Goal: Information Seeking & Learning: Learn about a topic

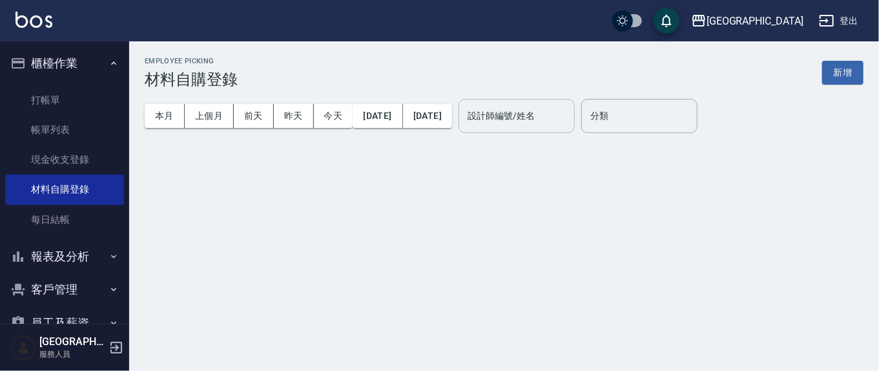
click at [548, 114] on input "設計師編號/姓名" at bounding box center [517, 116] width 105 height 23
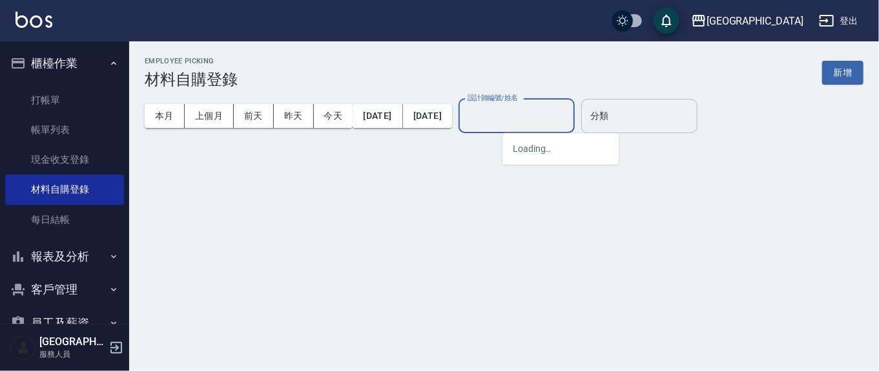
click at [644, 126] on input "分類" at bounding box center [639, 116] width 105 height 23
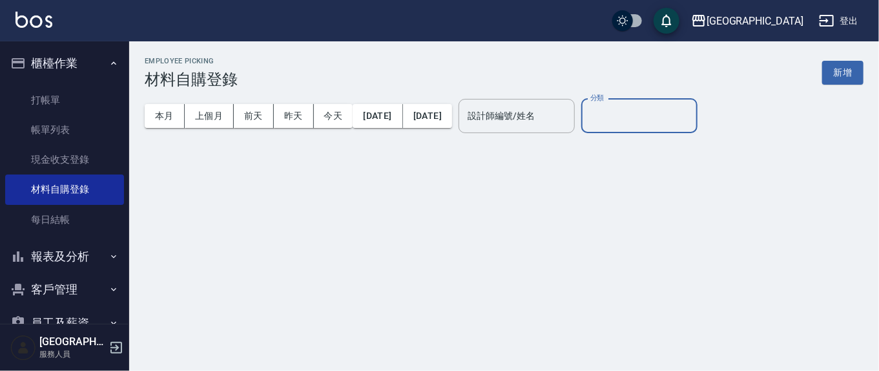
click at [648, 112] on input "分類" at bounding box center [639, 116] width 105 height 23
click at [674, 116] on input "分類" at bounding box center [639, 116] width 105 height 23
click at [572, 79] on div "Employee Picking 材料自購登錄 新增" at bounding box center [504, 73] width 719 height 32
click at [297, 112] on button "昨天" at bounding box center [294, 116] width 40 height 24
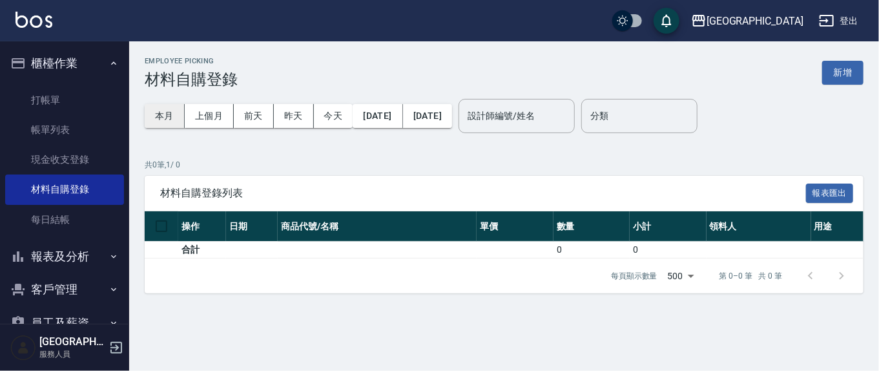
click at [174, 110] on button "本月" at bounding box center [165, 116] width 40 height 24
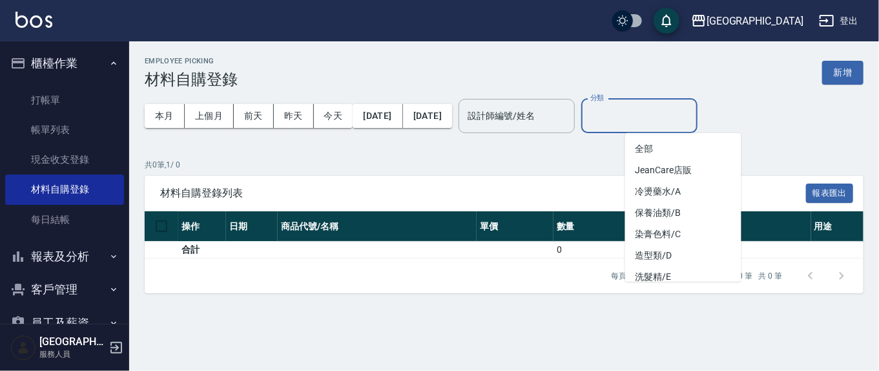
click at [680, 121] on input "分類" at bounding box center [639, 116] width 105 height 23
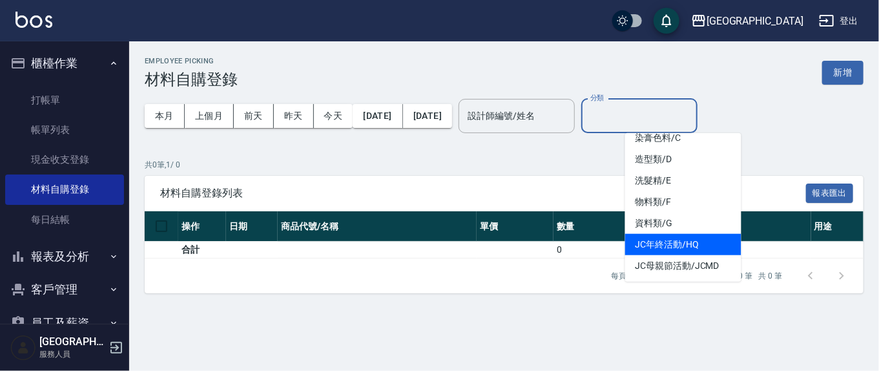
scroll to position [98, 0]
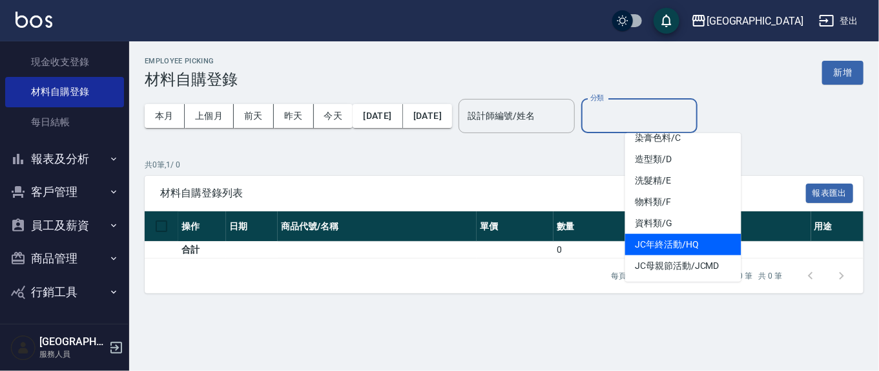
click at [77, 160] on button "報表及分析" at bounding box center [64, 159] width 119 height 34
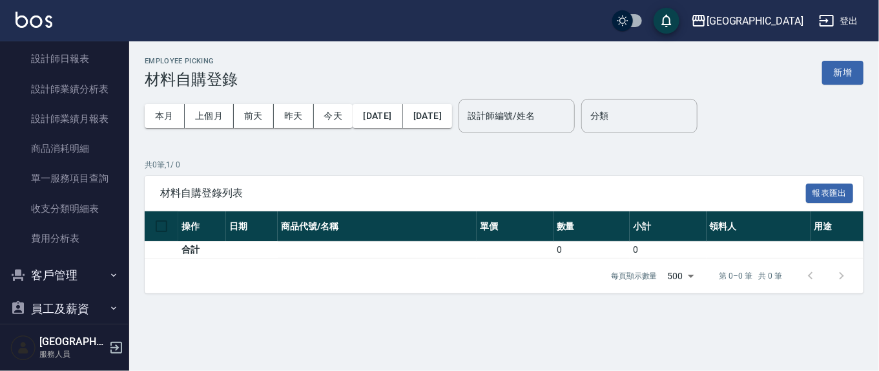
scroll to position [501, 0]
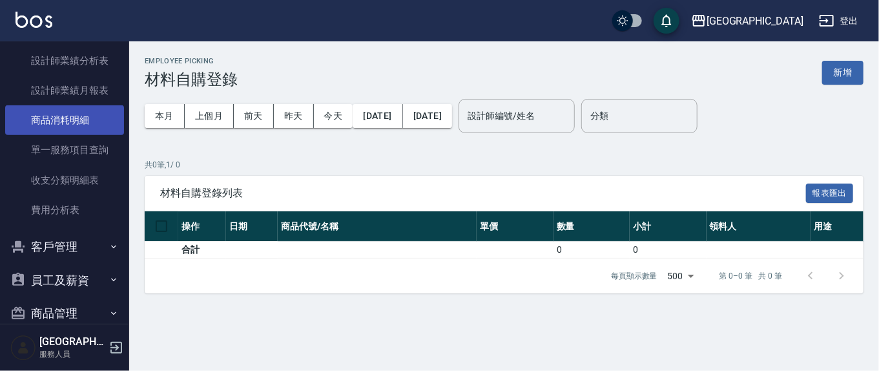
click at [60, 121] on link "商品消耗明細" at bounding box center [64, 120] width 119 height 30
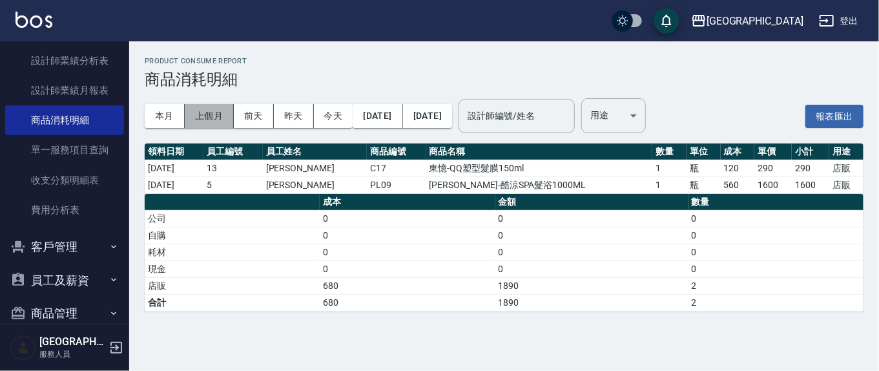
click at [207, 116] on button "上個月" at bounding box center [209, 116] width 49 height 24
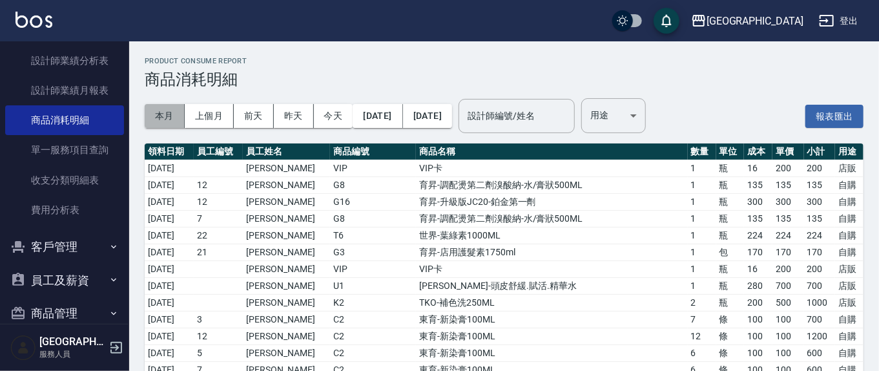
click at [159, 118] on button "本月" at bounding box center [165, 116] width 40 height 24
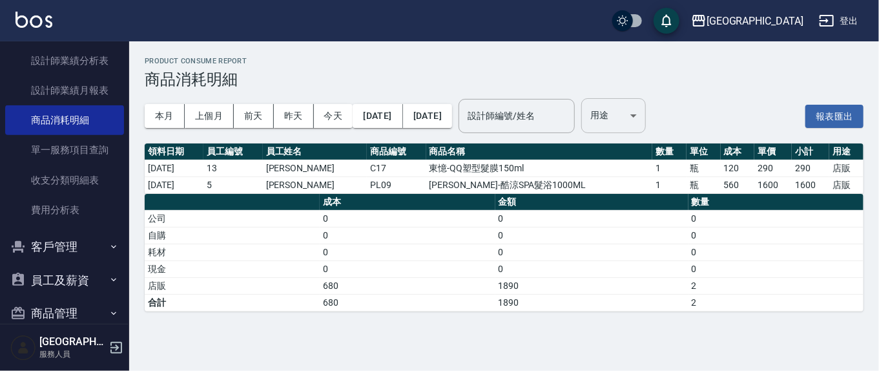
click at [643, 121] on body "上越新廟口 登出 櫃檯作業 打帳單 帳單列表 現金收支登錄 材料自購登錄 每日結帳 報表及分析 報表目錄 店家區間累計表 店家日報表 互助日報表 互助月報表 …" at bounding box center [439, 185] width 879 height 371
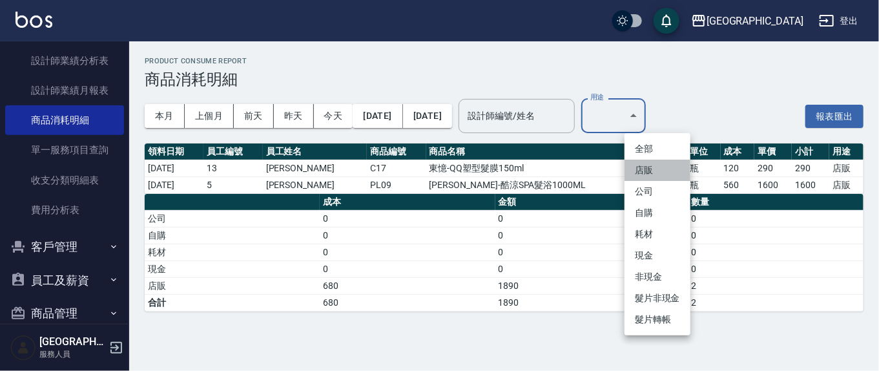
click at [640, 169] on li "店販" at bounding box center [658, 170] width 66 height 21
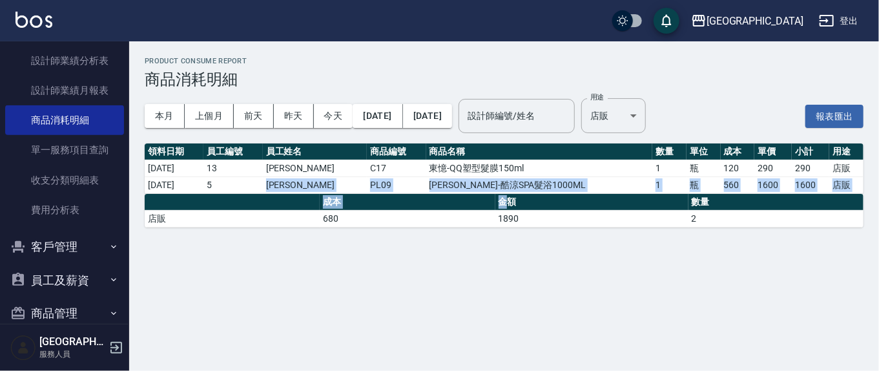
drag, startPoint x: 359, startPoint y: 192, endPoint x: 508, endPoint y: 207, distance: 149.4
click at [508, 207] on div "Product Consume Report 商品消耗明細 本月 上個月 [DATE] [DATE] [DATE] [DATE] [DATE] 設計師編號/姓…" at bounding box center [504, 142] width 750 height 202
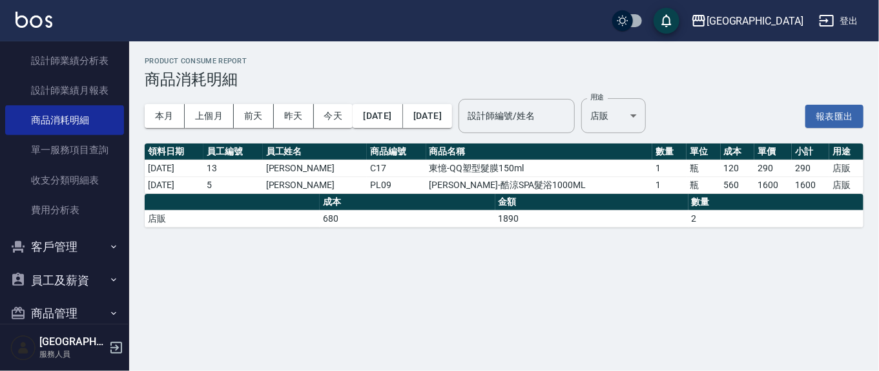
click at [565, 226] on div "Product Consume Report 商品消耗明細 本月 上個月 [DATE] [DATE] [DATE] [DATE] [DATE] 設計師編號/姓…" at bounding box center [504, 142] width 750 height 202
click at [163, 121] on button "本月" at bounding box center [165, 116] width 40 height 24
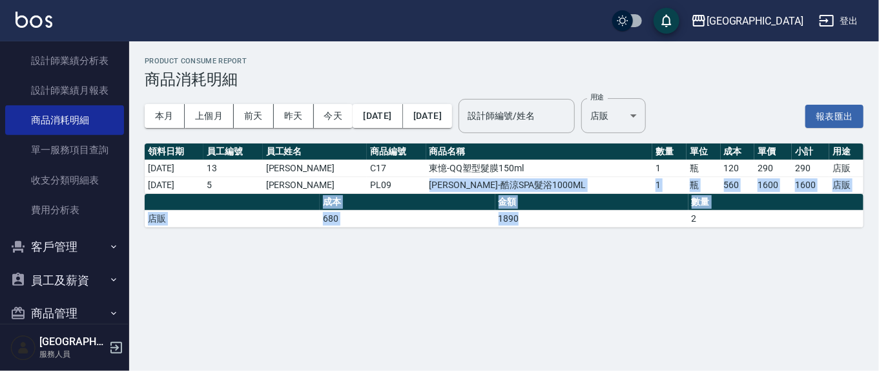
drag, startPoint x: 551, startPoint y: 209, endPoint x: 572, endPoint y: 212, distance: 21.5
click at [572, 212] on div "Product Consume Report 商品消耗明細 本月 上個月 [DATE] [DATE] [DATE] [DATE] [DATE] 設計師編號/姓…" at bounding box center [504, 142] width 750 height 202
click at [596, 210] on td "1890" at bounding box center [592, 218] width 193 height 17
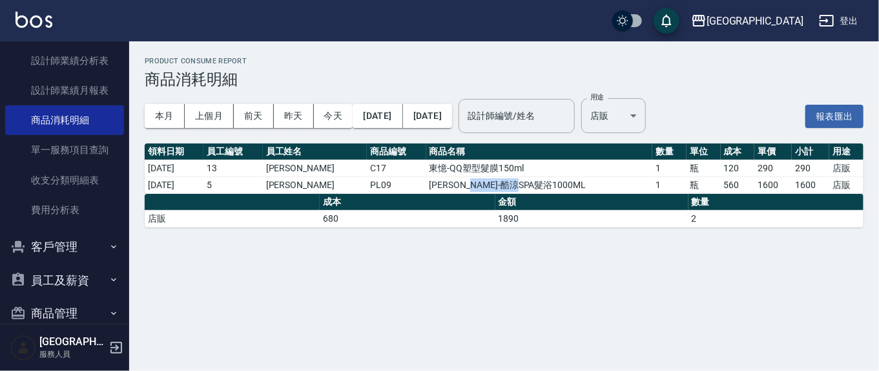
drag, startPoint x: 522, startPoint y: 178, endPoint x: 496, endPoint y: 176, distance: 26.0
click at [496, 176] on td "[PERSON_NAME]-酷涼SPA髮浴1000ML" at bounding box center [539, 184] width 227 height 17
click at [587, 194] on th "金額" at bounding box center [592, 202] width 193 height 17
click at [651, 131] on body "上越新廟口 登出 櫃檯作業 打帳單 帳單列表 現金收支登錄 材料自購登錄 每日結帳 報表及分析 報表目錄 店家區間累計表 店家日報表 互助日報表 互助月報表 …" at bounding box center [439, 185] width 879 height 371
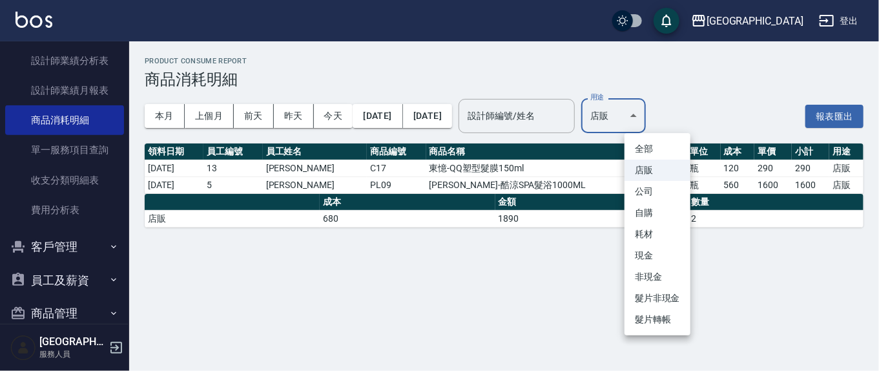
click at [640, 209] on li "自購" at bounding box center [658, 212] width 66 height 21
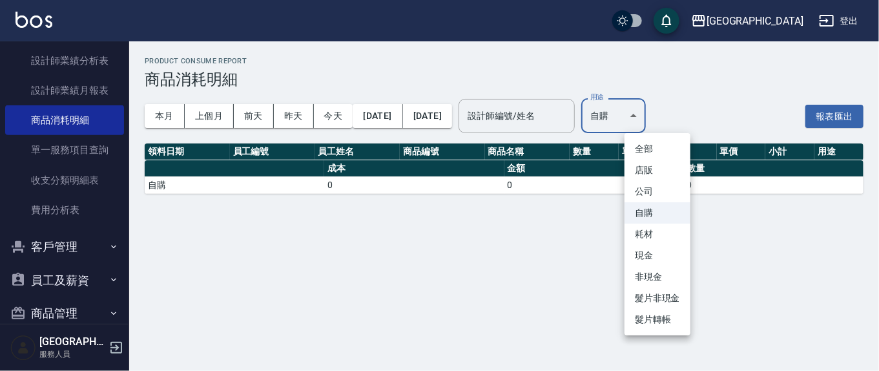
drag, startPoint x: 668, startPoint y: 121, endPoint x: 672, endPoint y: 140, distance: 19.1
click at [668, 121] on body "上越新廟口 登出 櫃檯作業 打帳單 帳單列表 現金收支登錄 材料自購登錄 每日結帳 報表及分析 報表目錄 店家區間累計表 店家日報表 互助日報表 互助月報表 …" at bounding box center [439, 185] width 879 height 371
click at [659, 173] on li "店販" at bounding box center [658, 170] width 66 height 21
type input "店販"
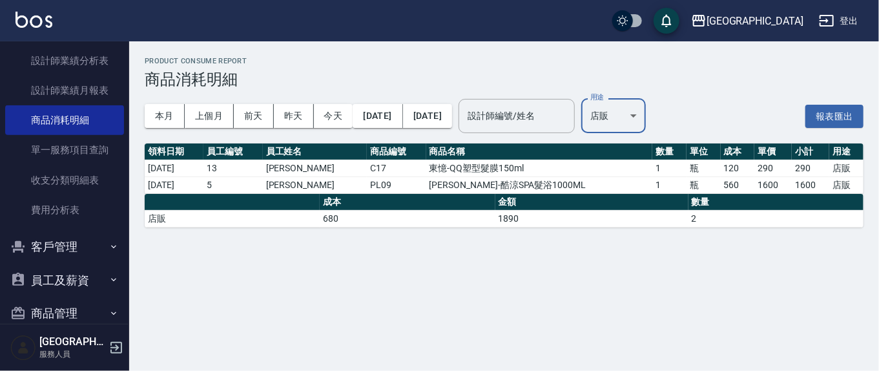
click at [655, 118] on body "上越新廟口 登出 櫃檯作業 打帳單 帳單列表 現金收支登錄 材料自購登錄 每日結帳 報表及分析 報表目錄 店家區間累計表 店家日報表 互助日報表 互助月報表 …" at bounding box center [439, 185] width 879 height 371
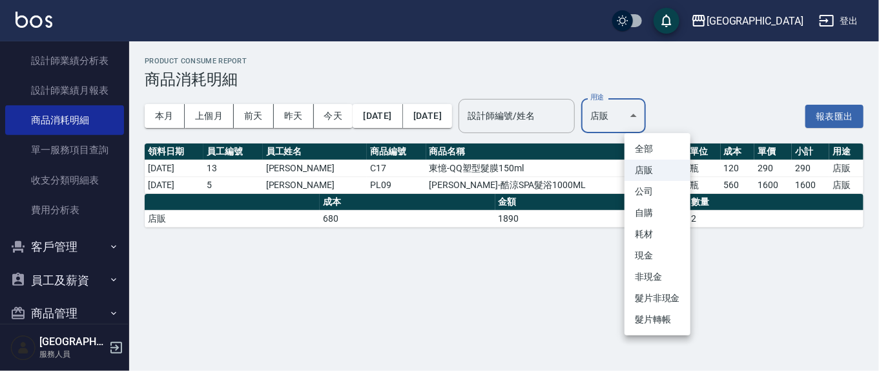
click at [653, 147] on li "全部" at bounding box center [658, 148] width 66 height 21
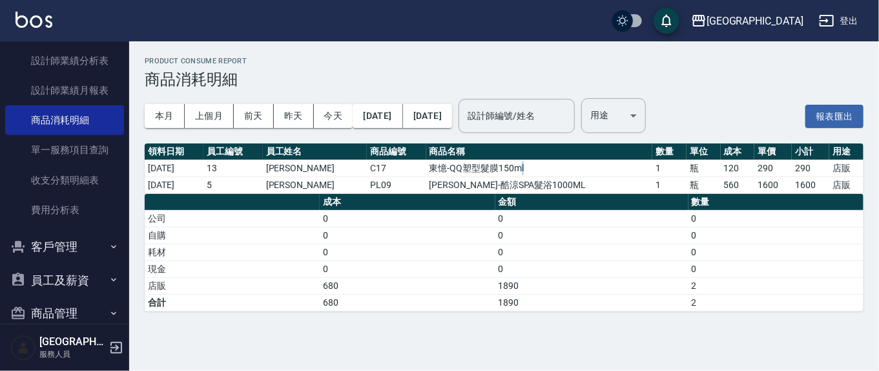
drag, startPoint x: 422, startPoint y: 154, endPoint x: 588, endPoint y: 174, distance: 167.3
click at [588, 174] on td "東憶-QQ塑型髮膜150ml" at bounding box center [539, 168] width 227 height 17
click at [601, 179] on td "[PERSON_NAME]-酷涼SPA髮浴1000ML" at bounding box center [539, 184] width 227 height 17
drag, startPoint x: 578, startPoint y: 189, endPoint x: 467, endPoint y: 180, distance: 110.9
click at [467, 180] on td "[PERSON_NAME]-酷涼SPA髮浴1000ML" at bounding box center [539, 184] width 227 height 17
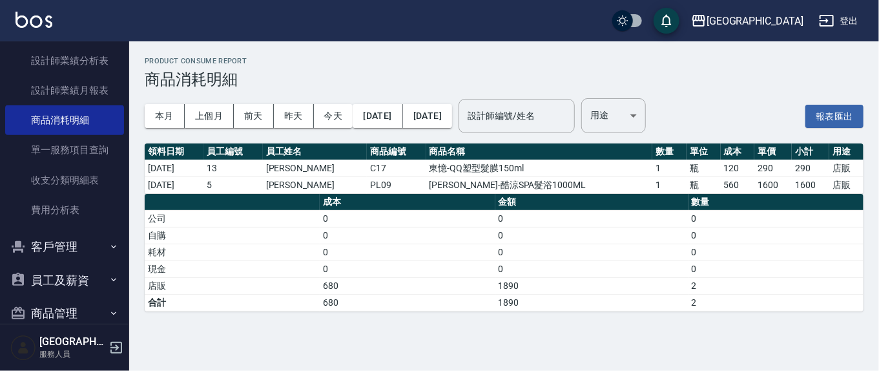
click at [683, 218] on td "0" at bounding box center [592, 218] width 193 height 17
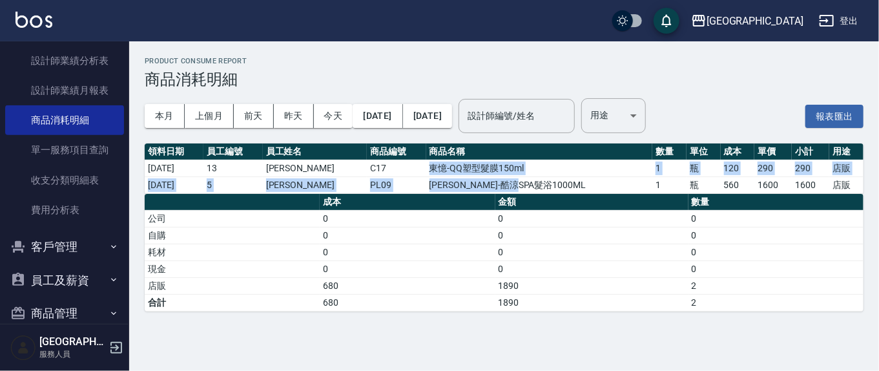
drag, startPoint x: 488, startPoint y: 182, endPoint x: 433, endPoint y: 173, distance: 55.6
click at [425, 171] on tbody "[DATE] 13 [PERSON_NAME]C17 東憶-QQ塑型髮膜150ml 1 瓶 120 290 290 店販 [DATE] 5 [PERSON_N…" at bounding box center [504, 177] width 719 height 34
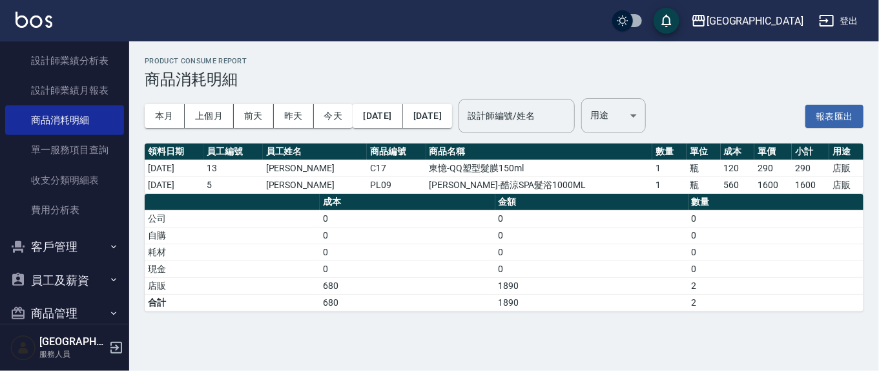
click at [657, 220] on td "0" at bounding box center [592, 218] width 193 height 17
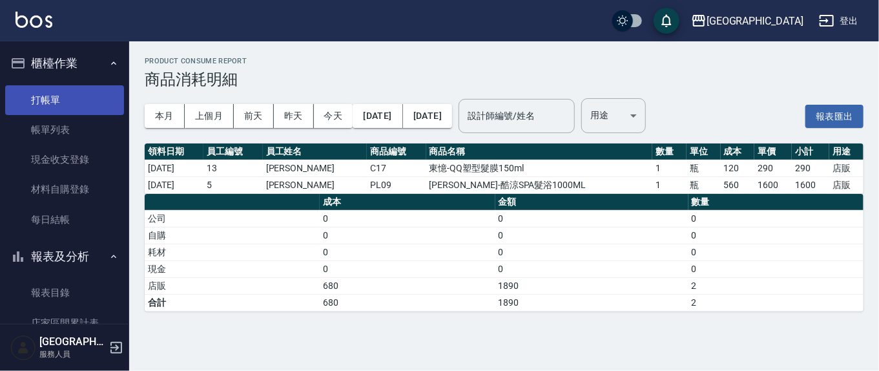
click at [52, 96] on link "打帳單" at bounding box center [64, 100] width 119 height 30
